Goal: Check status: Check status

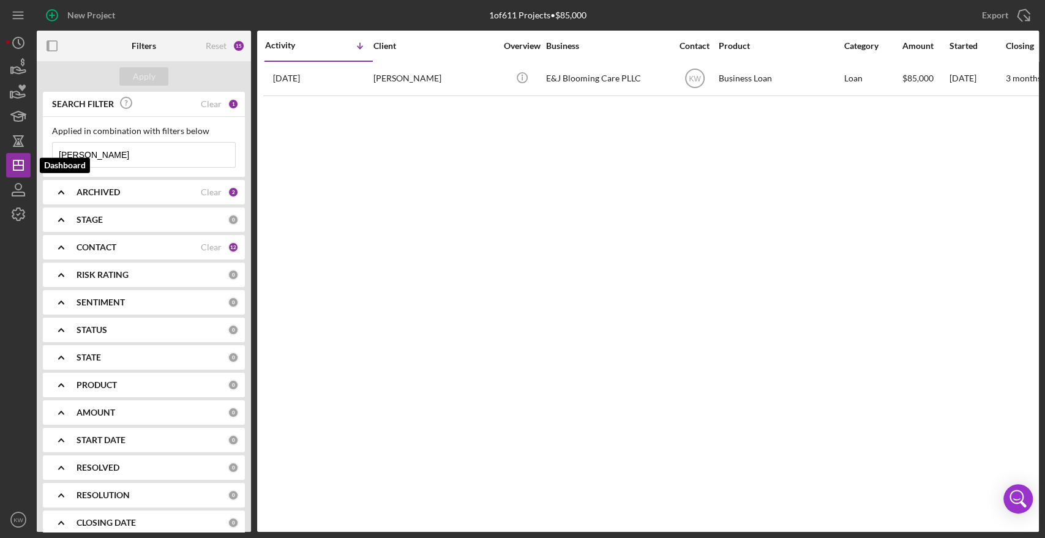
drag, startPoint x: 96, startPoint y: 156, endPoint x: 0, endPoint y: 164, distance: 95.8
click at [0, 164] on div "New Project 1 of 611 Projects • $85,000 eliana Export Icon/Export Filters Reset…" at bounding box center [522, 269] width 1045 height 538
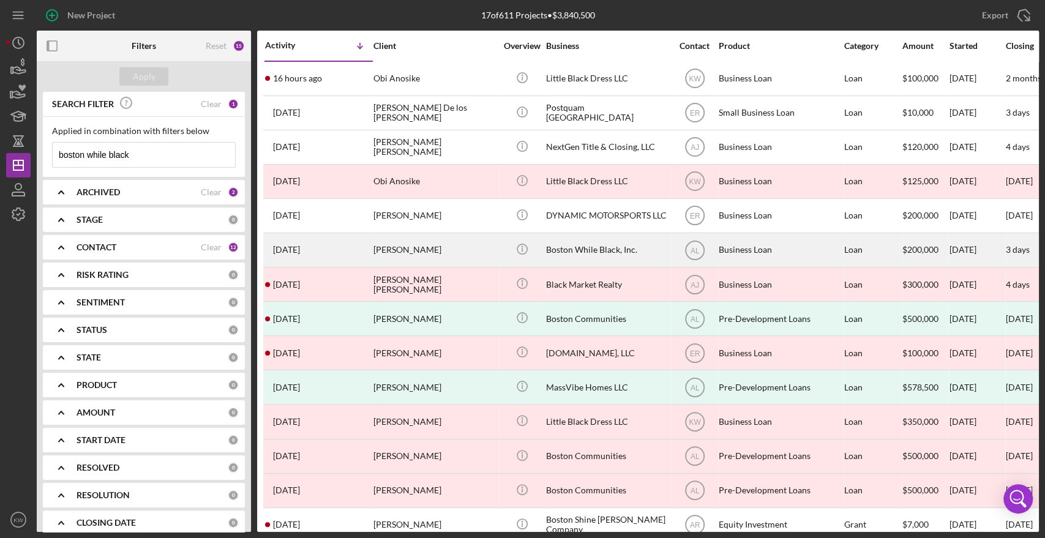
type input "boston while black"
click at [593, 249] on div "Boston While Black, Inc." at bounding box center [607, 250] width 122 height 32
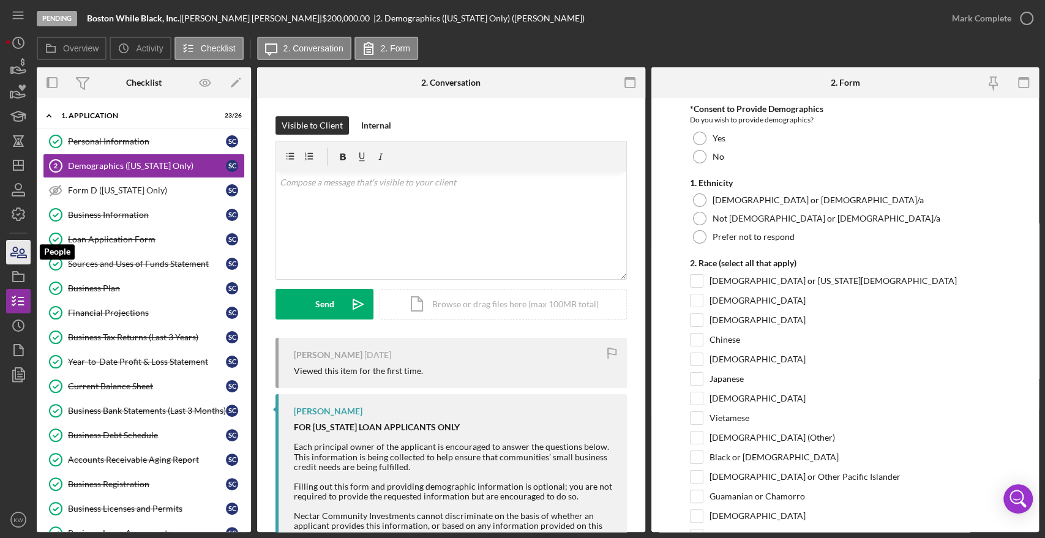
click at [15, 254] on icon "button" at bounding box center [18, 252] width 31 height 31
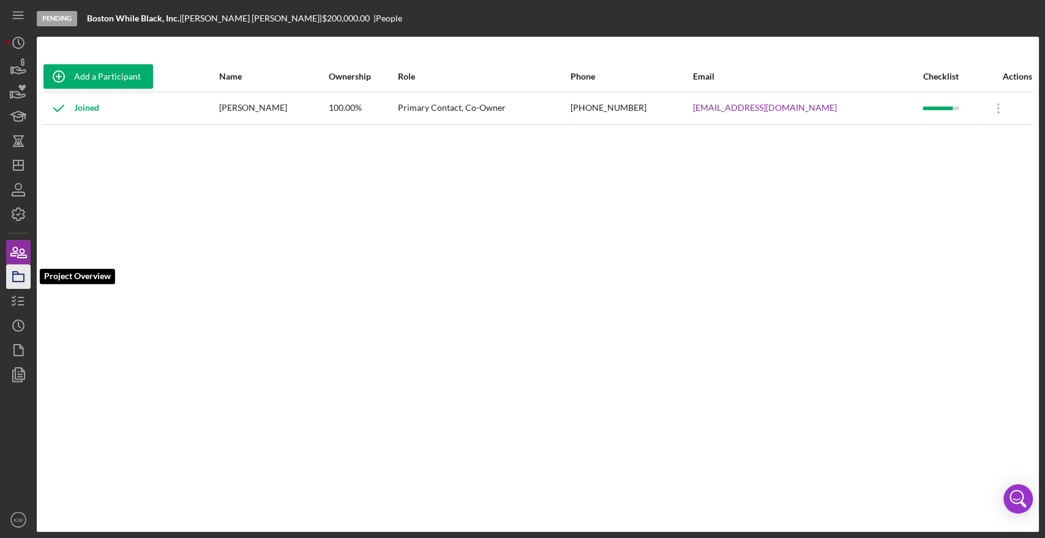
click at [12, 278] on icon "button" at bounding box center [18, 276] width 31 height 31
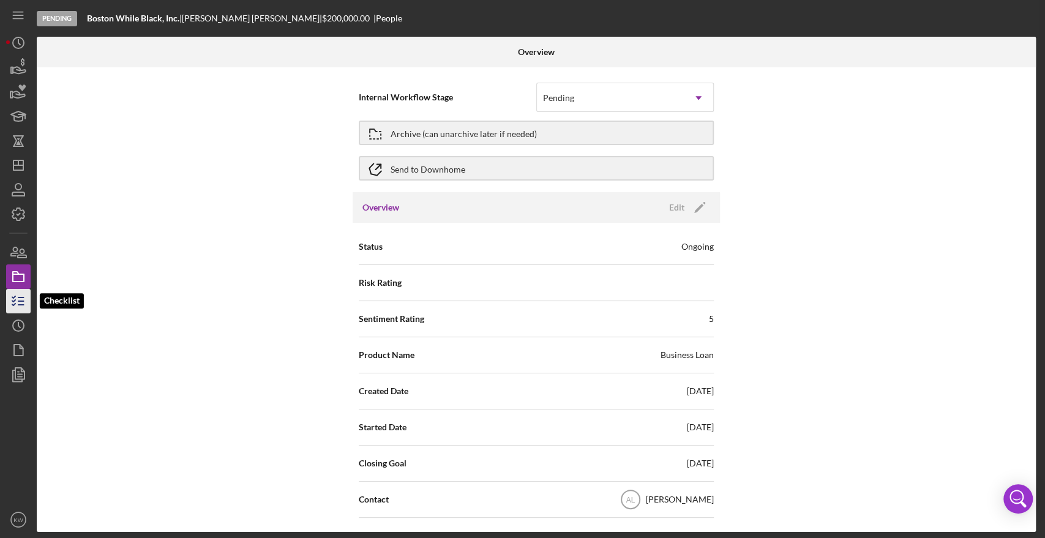
click at [15, 295] on icon "button" at bounding box center [18, 301] width 31 height 31
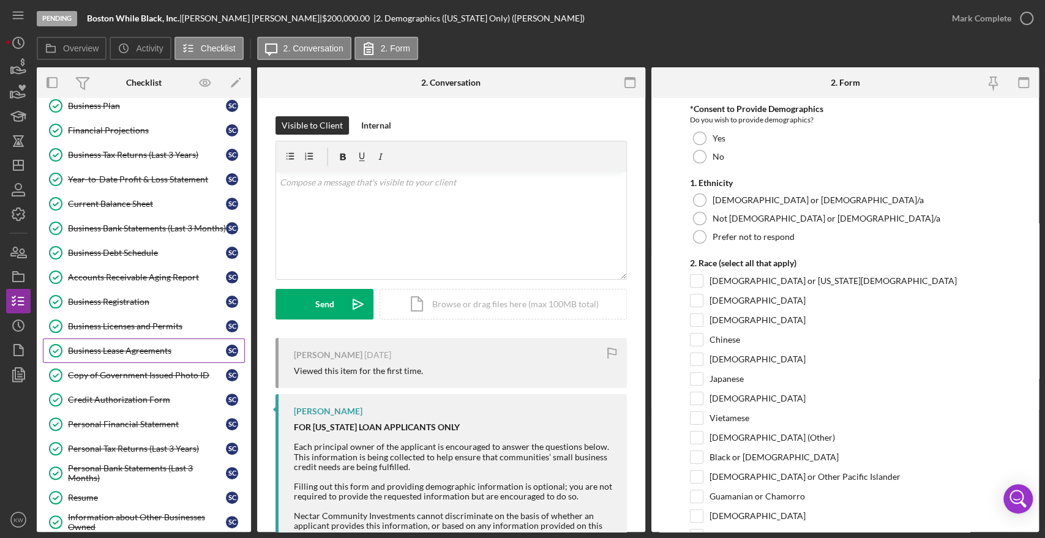
scroll to position [380, 0]
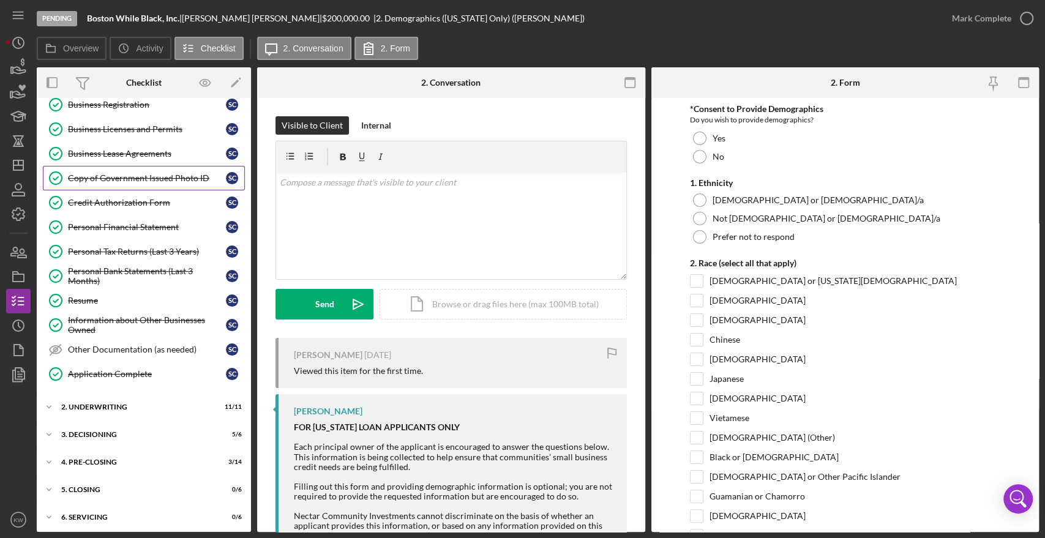
click at [106, 179] on div "Copy of Government Issued Photo ID" at bounding box center [147, 178] width 158 height 10
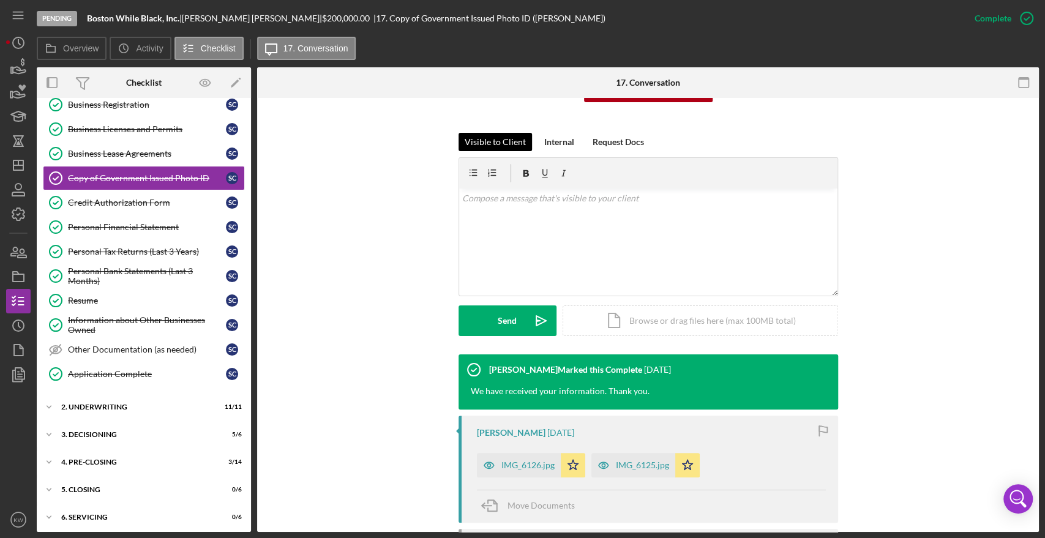
scroll to position [282, 0]
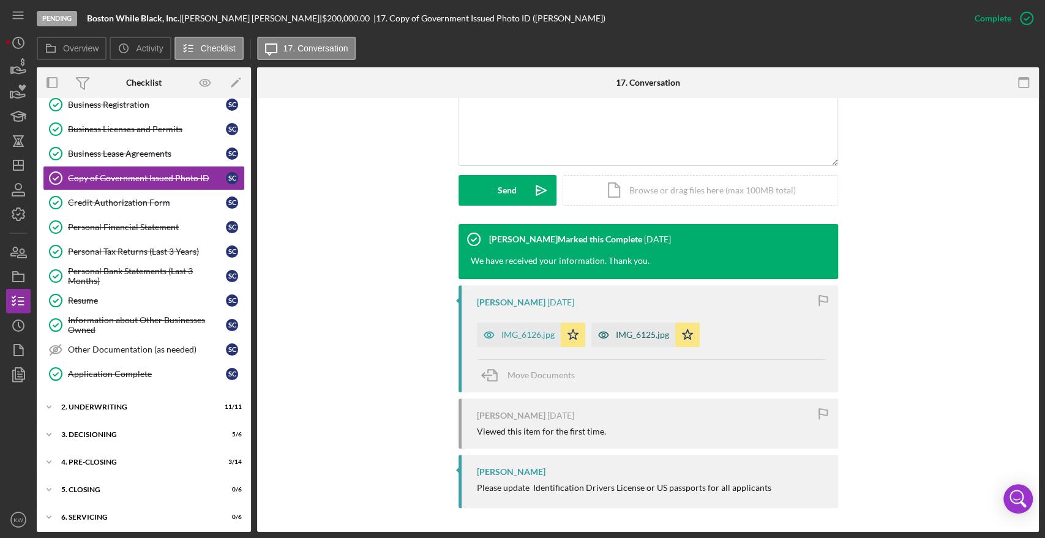
click at [657, 339] on div "IMG_6125.jpg" at bounding box center [642, 335] width 53 height 10
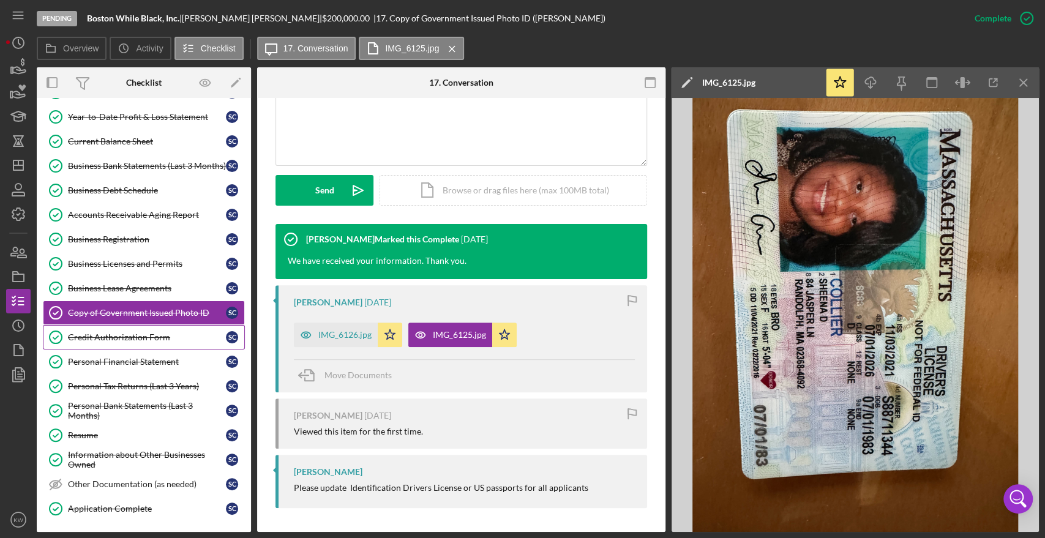
scroll to position [244, 0]
click at [141, 393] on link "Personal Tax Returns (Last 3 Years) Personal Tax Returns (Last 3 Years) S C" at bounding box center [144, 387] width 202 height 24
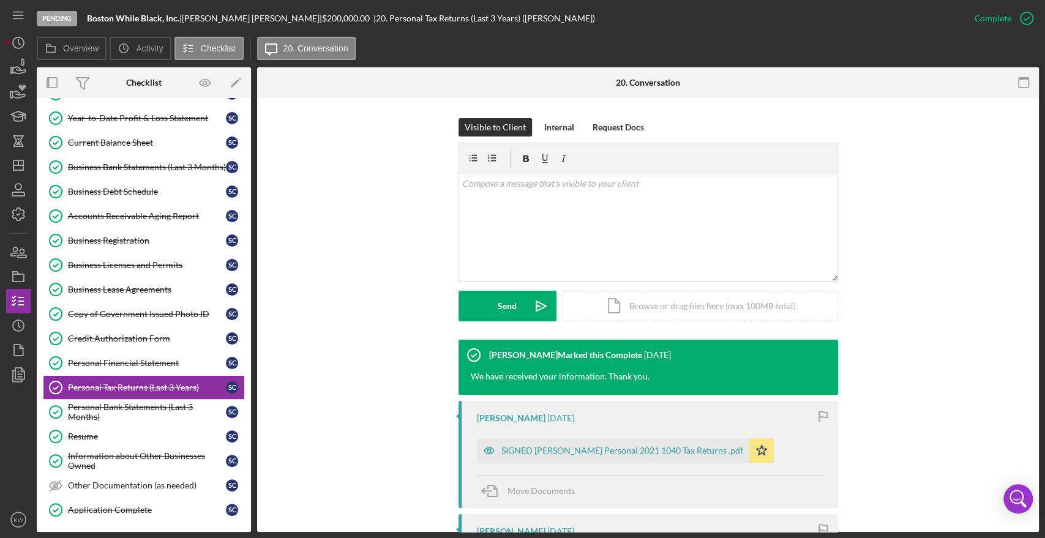
scroll to position [340, 0]
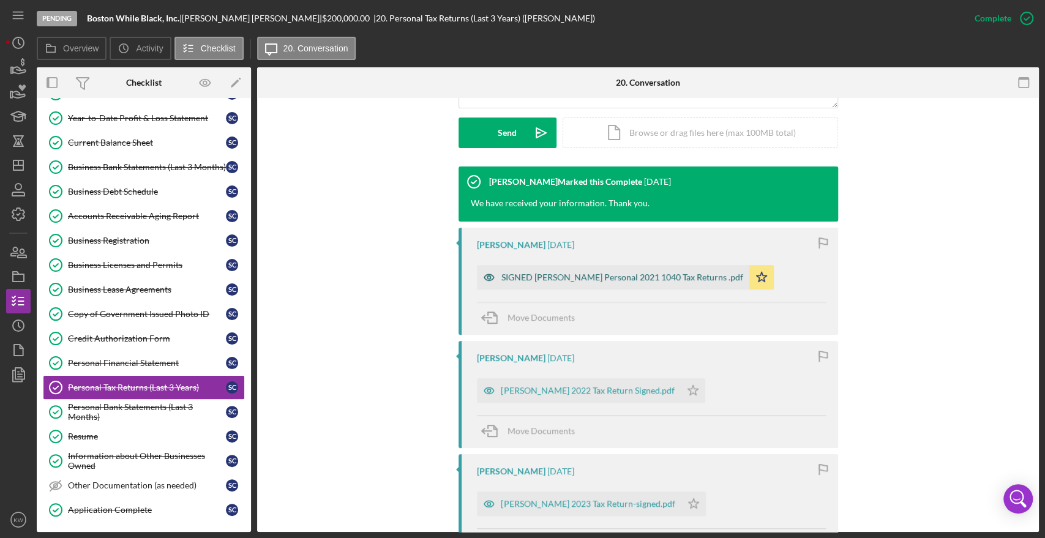
click at [602, 274] on div "SIGNED Sheena Personal 2021 1040 Tax Returns .pdf" at bounding box center [622, 277] width 242 height 10
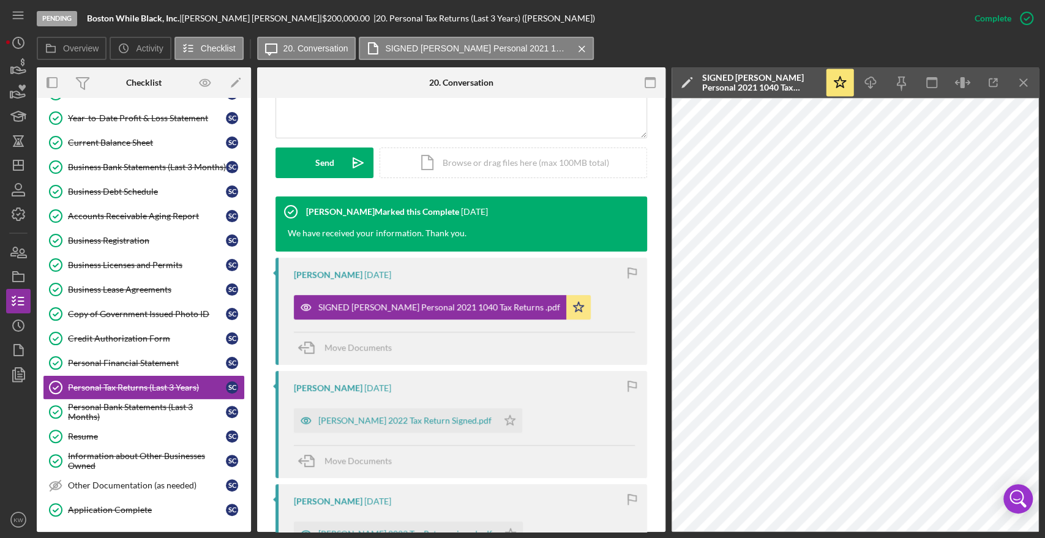
scroll to position [509, 0]
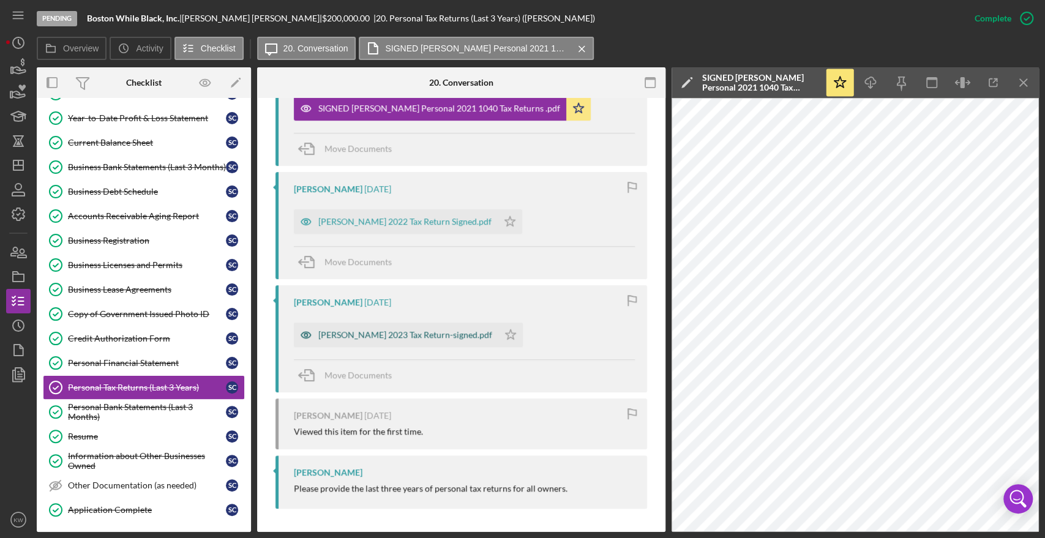
click at [470, 332] on div "SHEENA D COLLIER 2023 Tax Return-signed.pdf" at bounding box center [405, 335] width 174 height 10
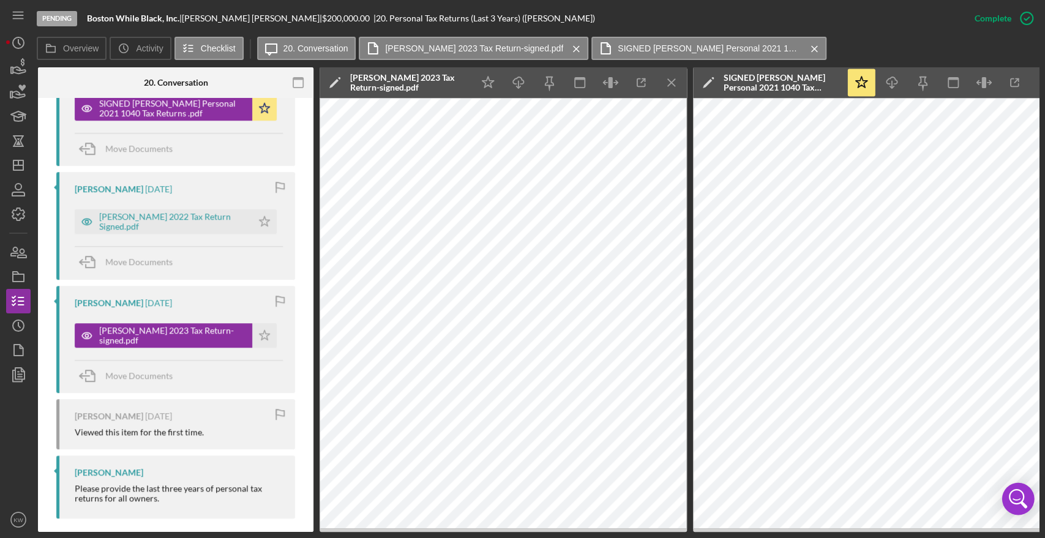
scroll to position [0, 220]
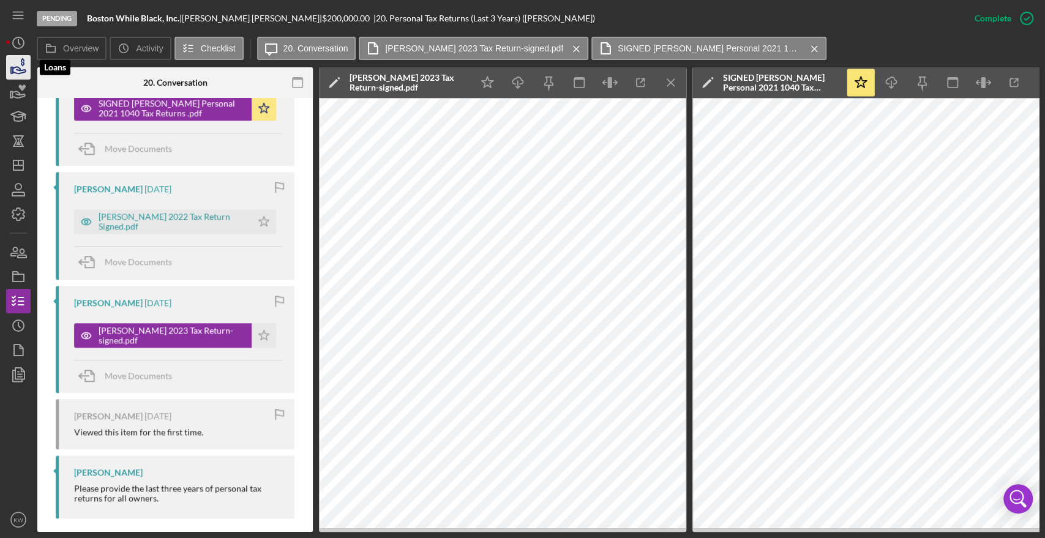
click at [13, 70] on icon "button" at bounding box center [18, 67] width 31 height 31
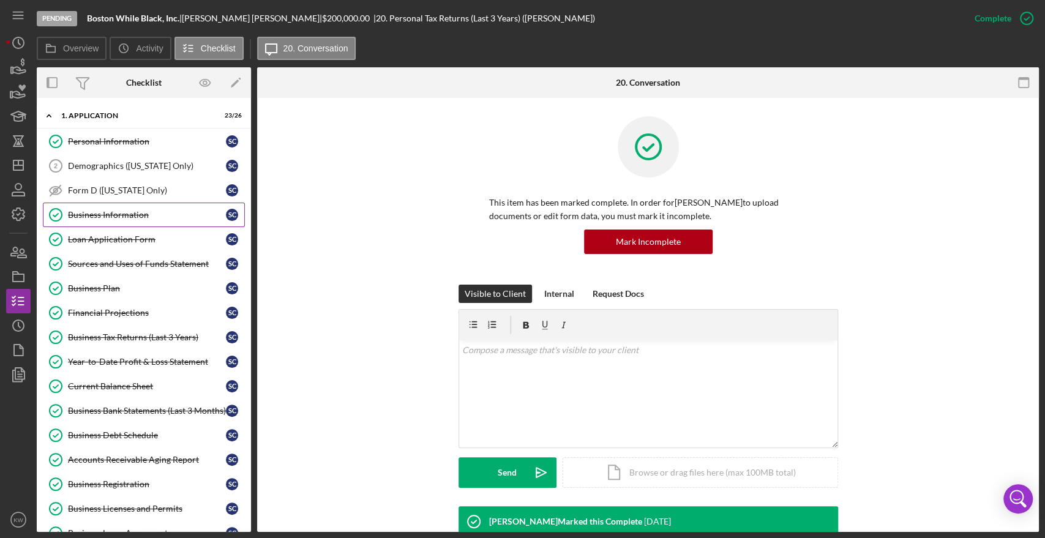
click at [116, 215] on div "Business Information" at bounding box center [147, 215] width 158 height 10
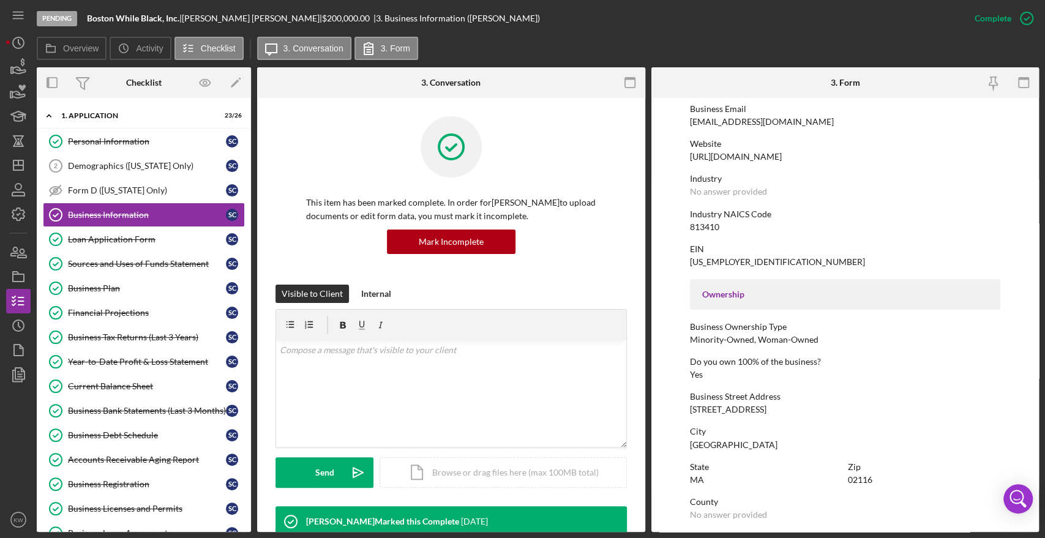
scroll to position [272, 0]
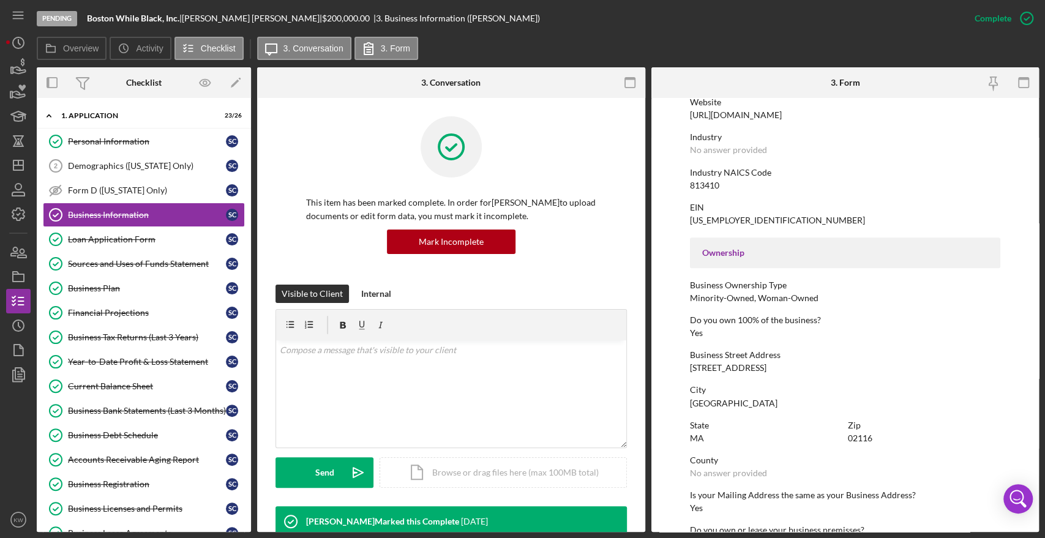
drag, startPoint x: 804, startPoint y: 370, endPoint x: 678, endPoint y: 365, distance: 126.8
click at [678, 365] on form "To edit this form you must mark this item incomplete Business Name Boston While…" at bounding box center [845, 315] width 388 height 434
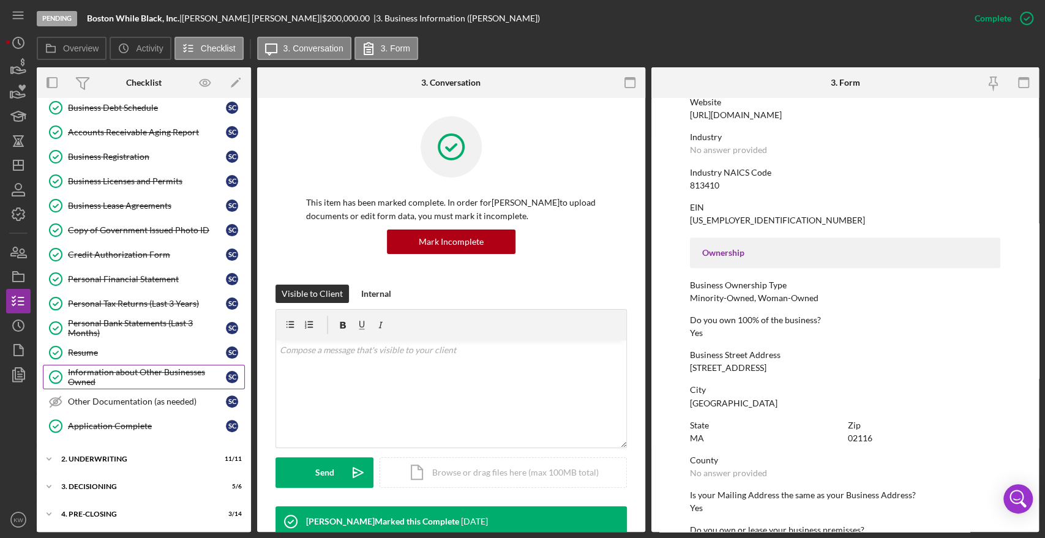
scroll to position [244, 0]
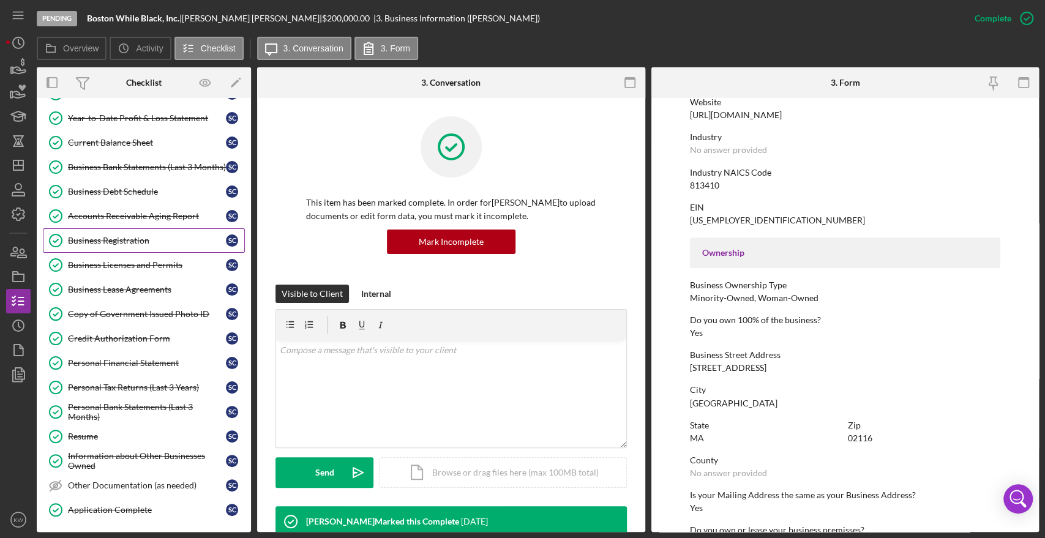
click at [127, 239] on div "Business Registration" at bounding box center [147, 241] width 158 height 10
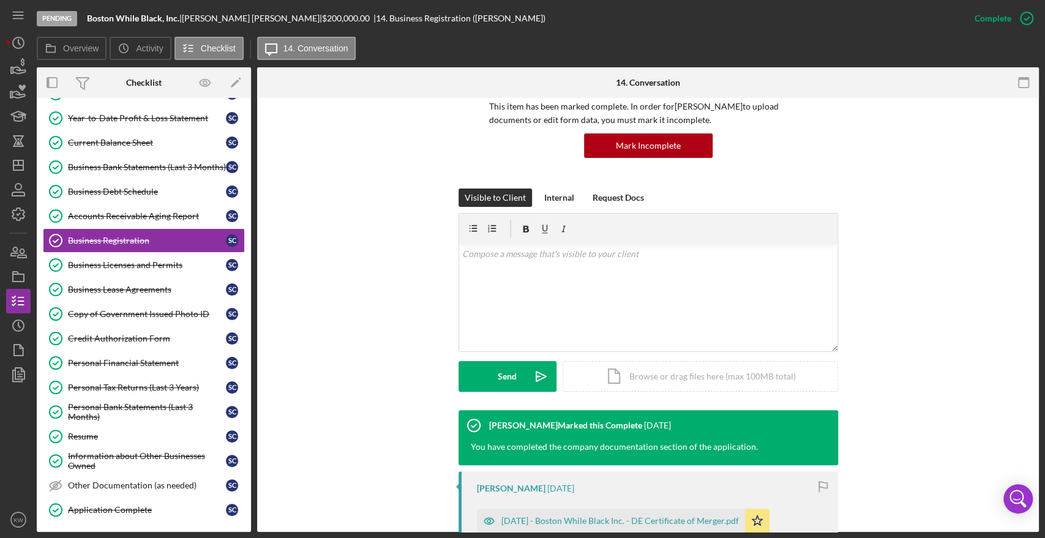
scroll to position [265, 0]
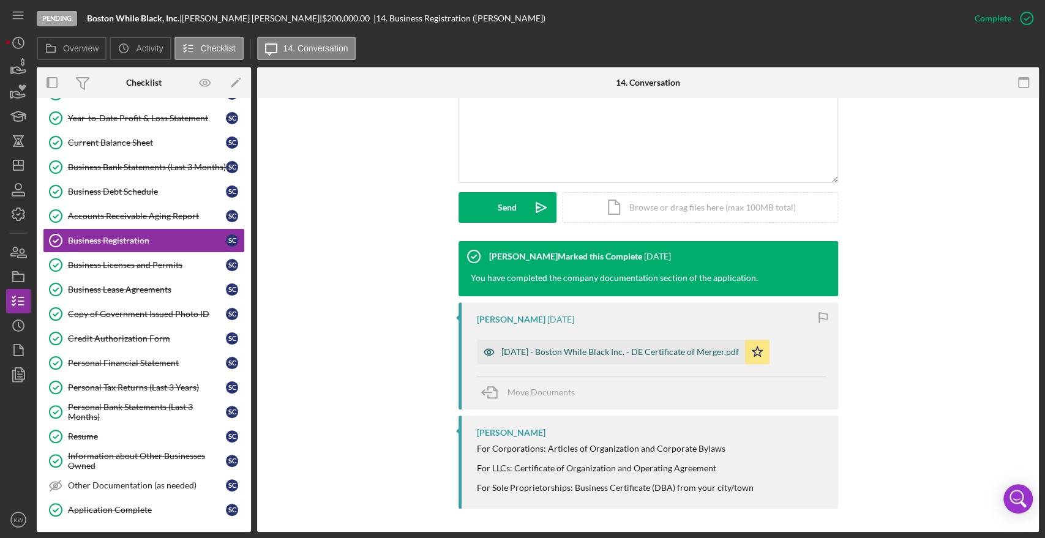
click at [673, 344] on div "[DATE] - Boston While Black Inc. - DE Certificate of Merger.pdf" at bounding box center [611, 352] width 268 height 24
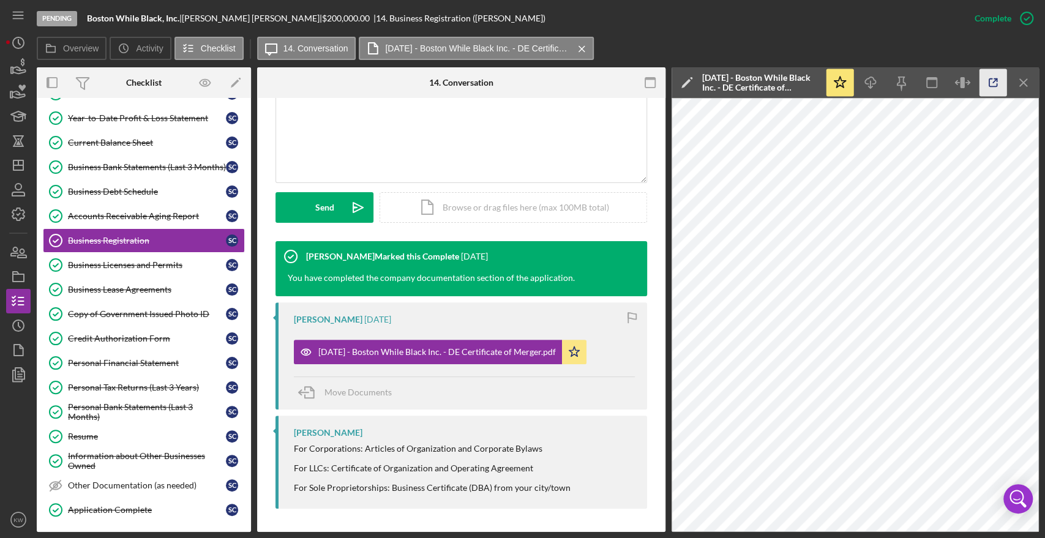
click at [990, 82] on icon "button" at bounding box center [994, 83] width 28 height 28
click at [138, 288] on div "Business Lease Agreements" at bounding box center [147, 290] width 158 height 10
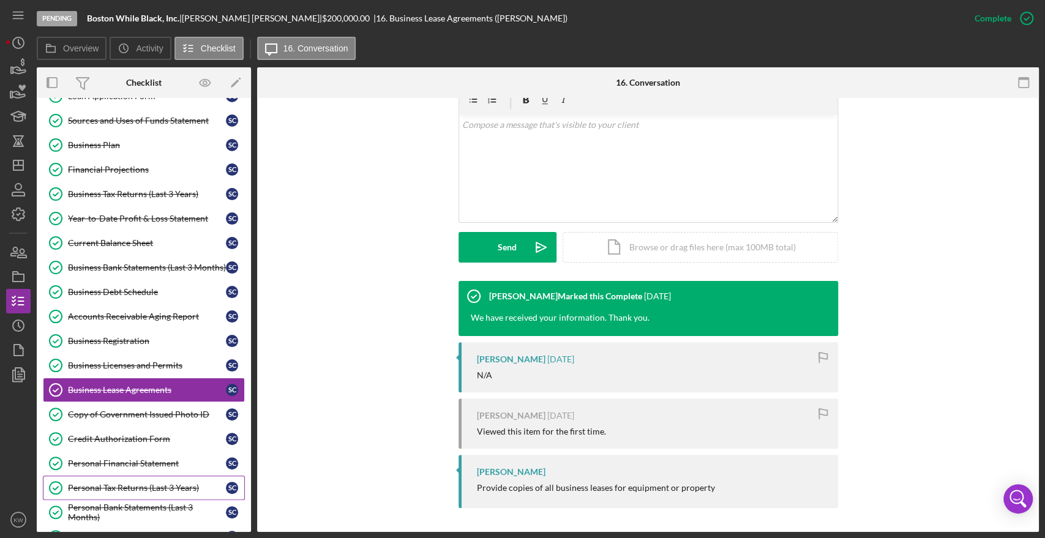
scroll to position [176, 0]
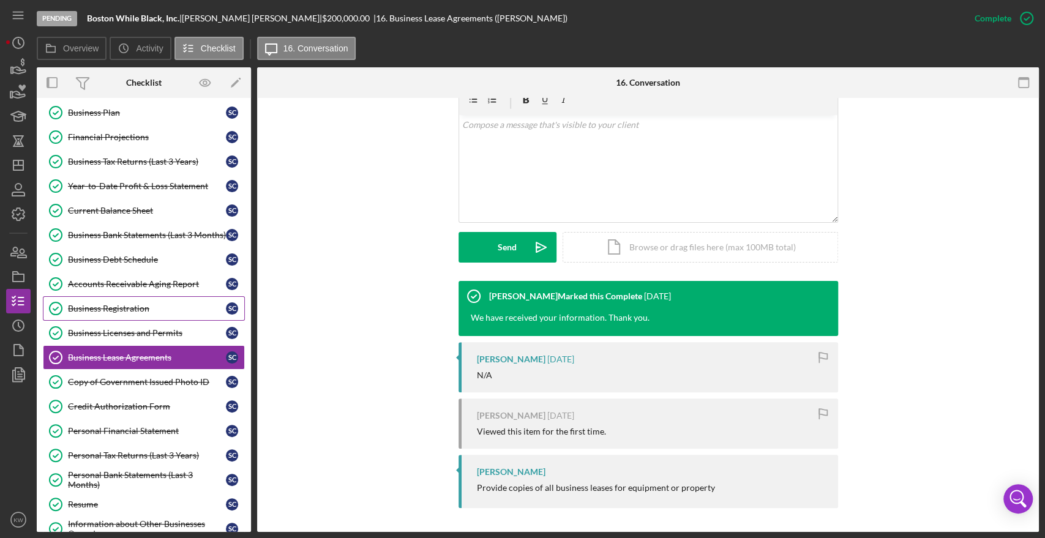
click at [130, 308] on div "Business Registration" at bounding box center [147, 309] width 158 height 10
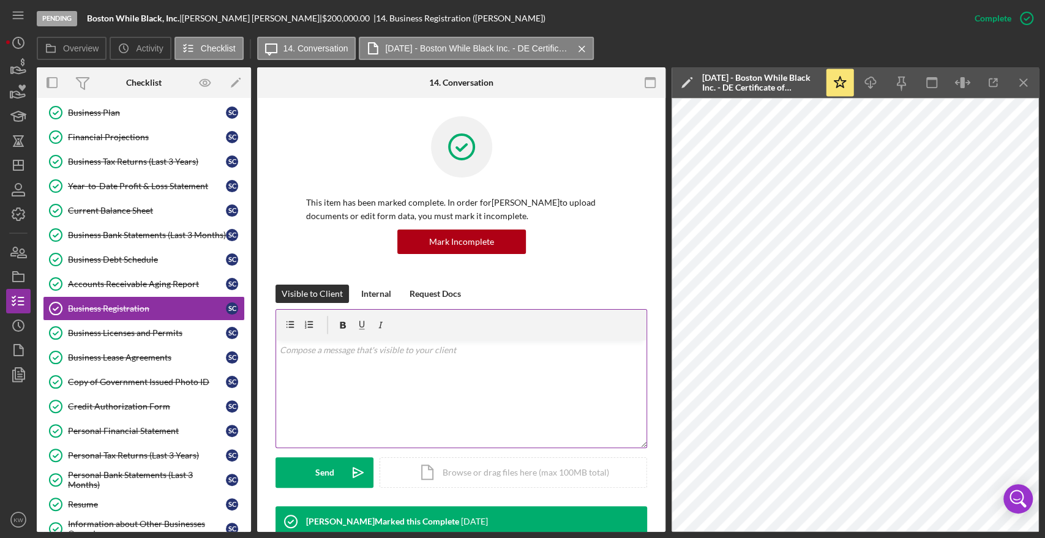
scroll to position [265, 0]
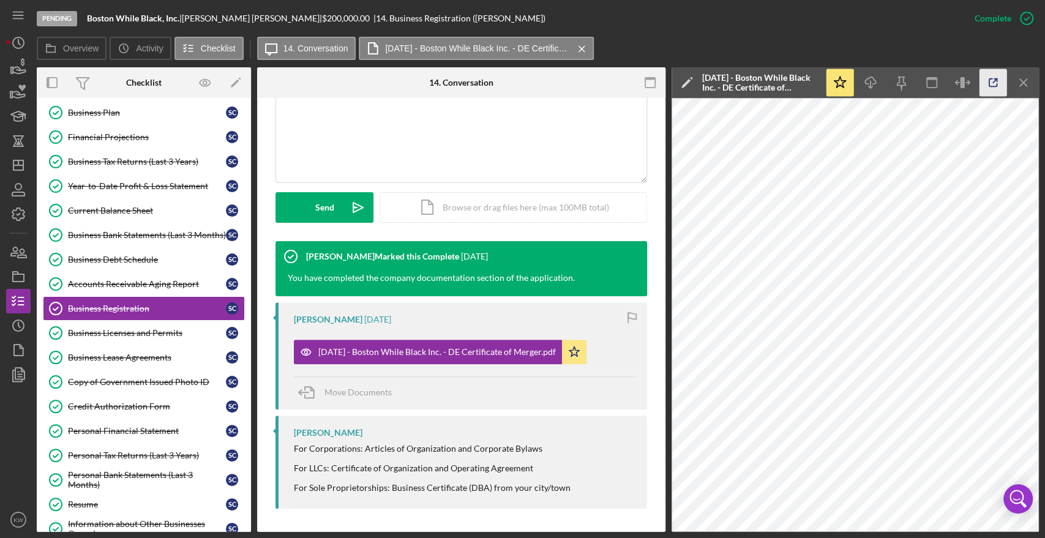
click at [991, 80] on icon "button" at bounding box center [994, 83] width 28 height 28
click at [149, 332] on div "Business Licenses and Permits" at bounding box center [147, 333] width 158 height 10
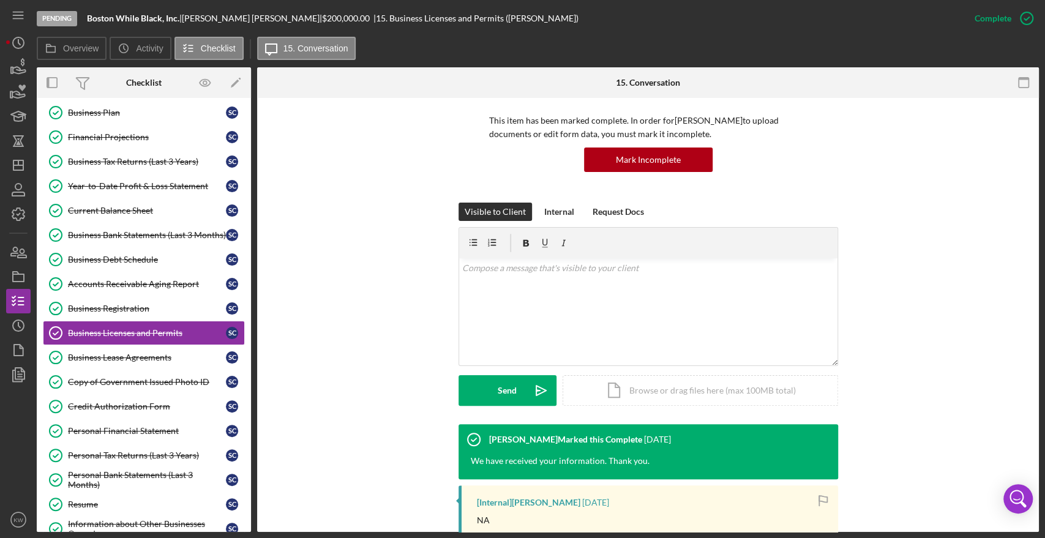
scroll to position [173, 0]
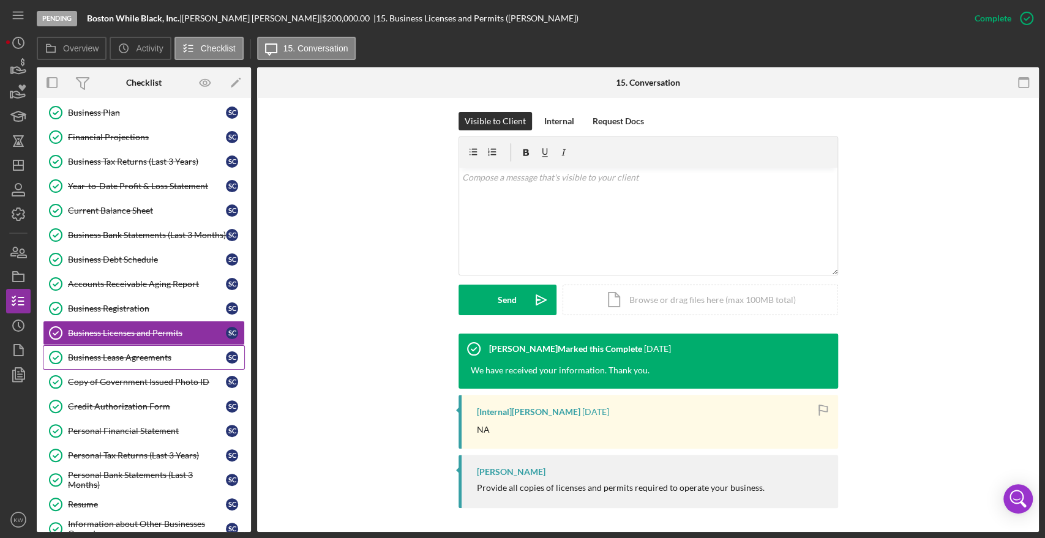
click at [101, 363] on link "Business Lease Agreements Business Lease Agreements S C" at bounding box center [144, 357] width 202 height 24
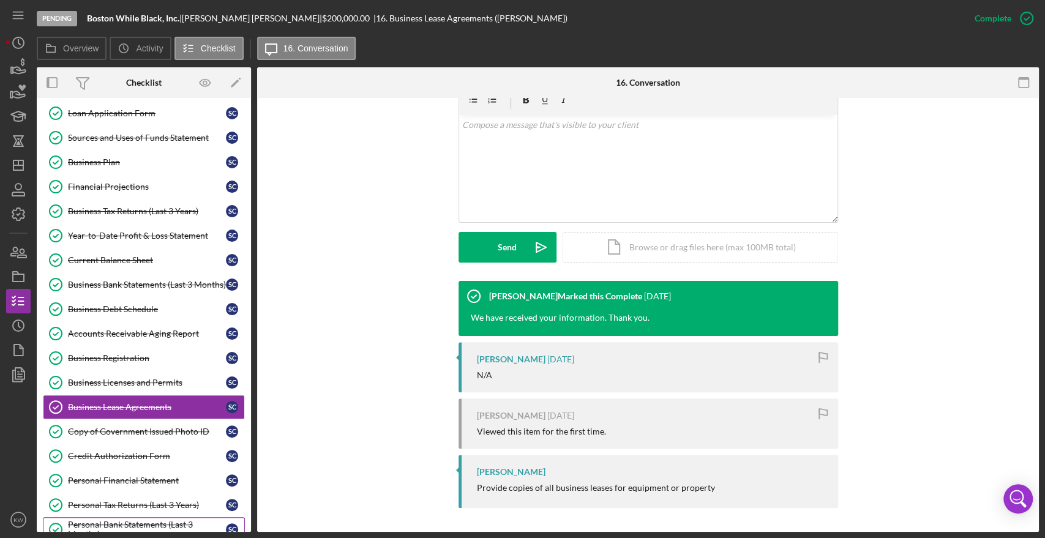
scroll to position [108, 0]
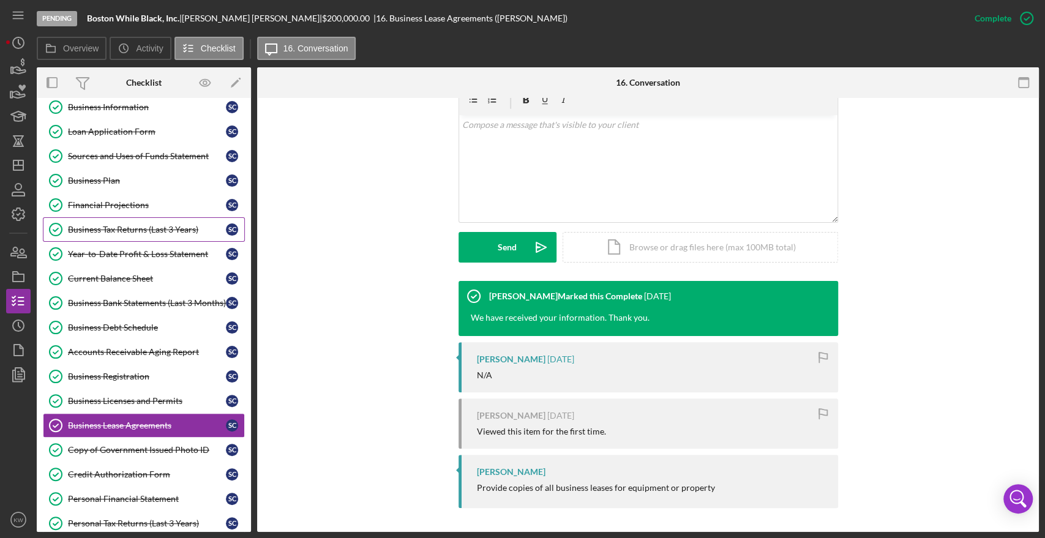
click at [152, 234] on link "Business Tax Returns (Last 3 Years) Business Tax Returns (Last 3 Years) S C" at bounding box center [144, 229] width 202 height 24
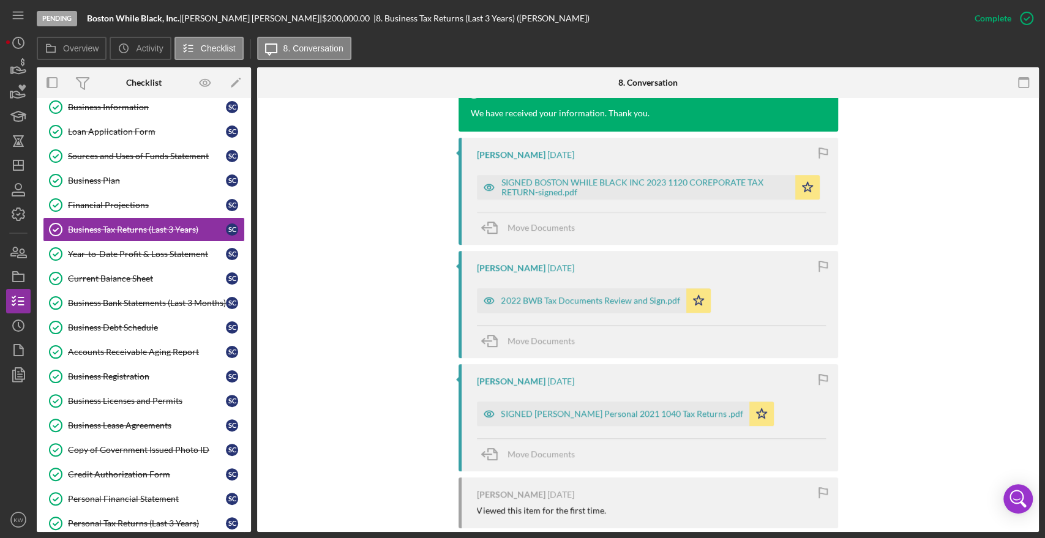
scroll to position [408, 0]
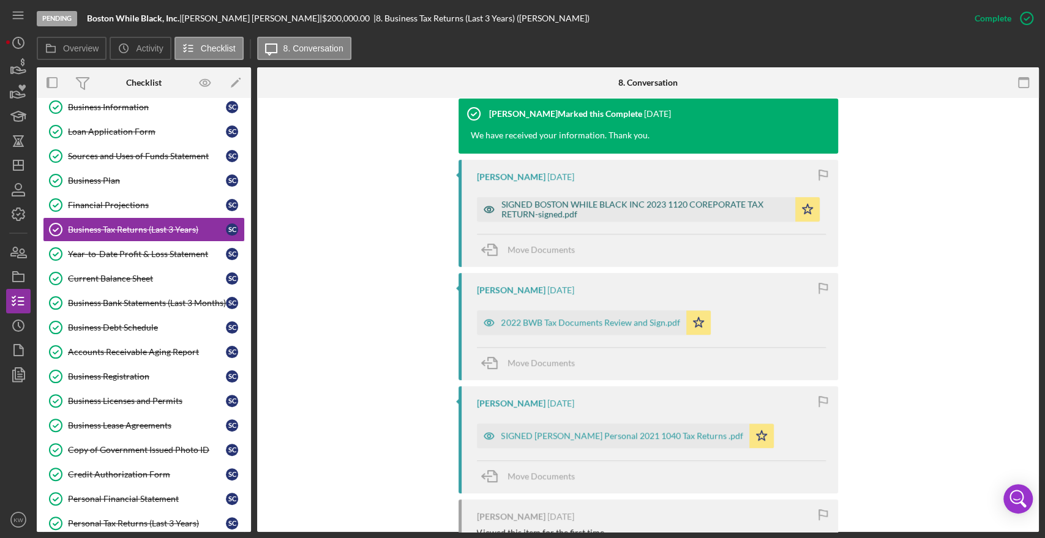
click at [680, 209] on div "SIGNED BOSTON WHILE BLACK INC 2023 1120 COREPORATE TAX RETURN-signed.pdf" at bounding box center [645, 210] width 288 height 20
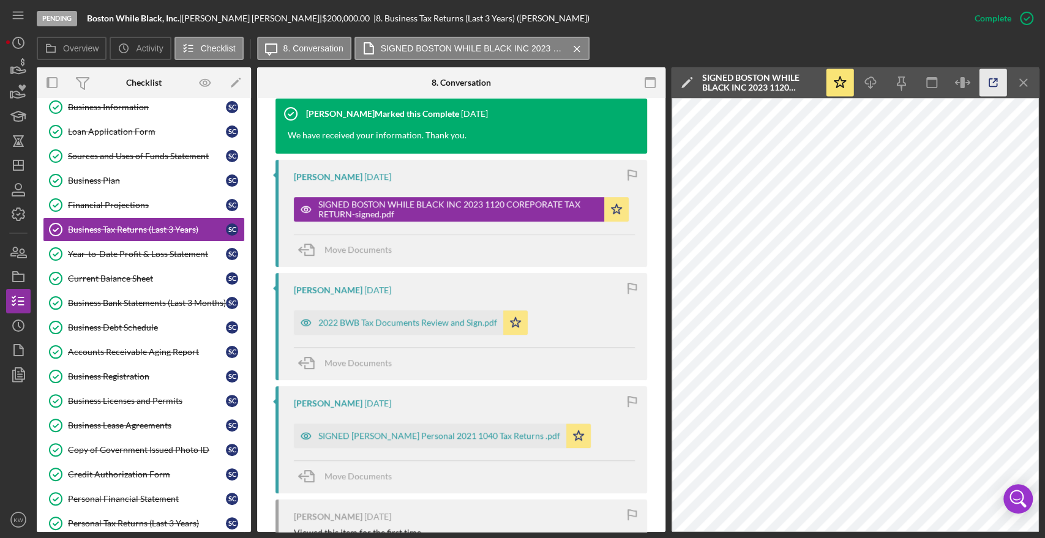
click at [984, 84] on icon "button" at bounding box center [994, 83] width 28 height 28
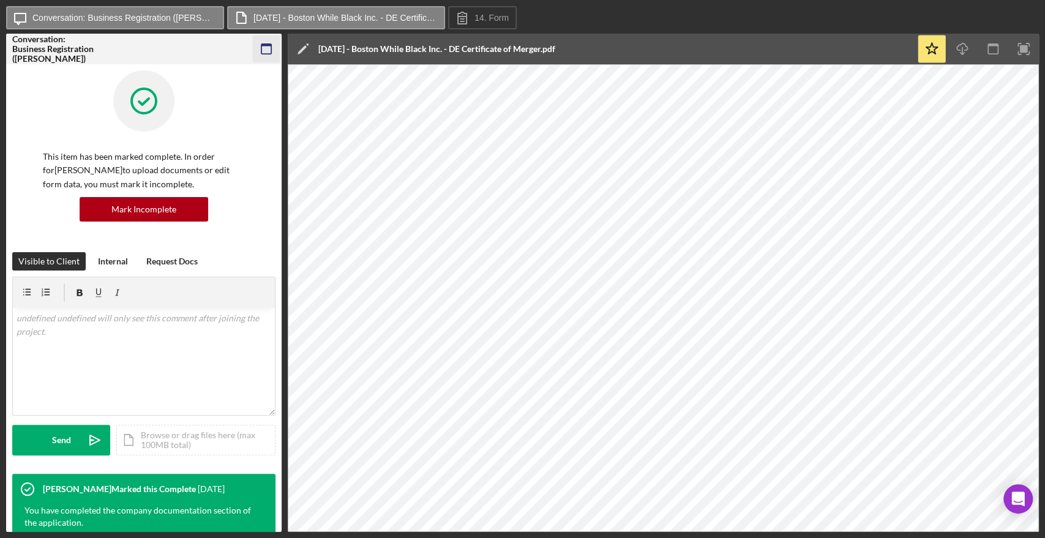
click at [264, 51] on icon "button" at bounding box center [267, 50] width 28 height 28
